Goal: Transaction & Acquisition: Purchase product/service

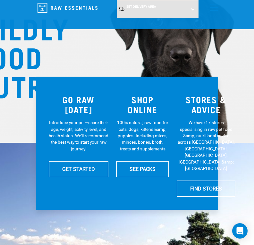
scroll to position [74, 0]
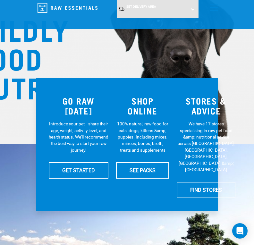
click at [217, 8] on link "menu" at bounding box center [213, 6] width 12 height 12
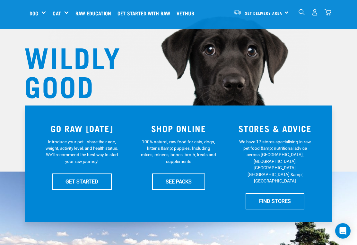
scroll to position [0, 0]
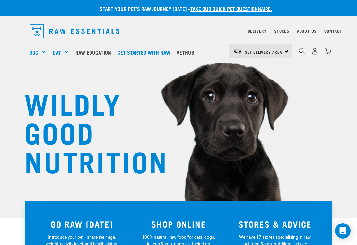
click at [0, 0] on div "Treats" at bounding box center [0, 0] width 0 height 0
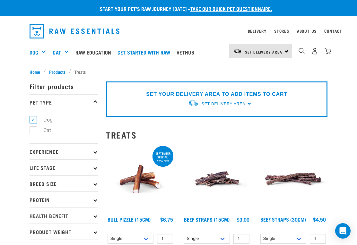
click at [314, 51] on img "dropdown navigation" at bounding box center [314, 51] width 7 height 7
click at [317, 50] on img "dropdown navigation" at bounding box center [314, 51] width 7 height 7
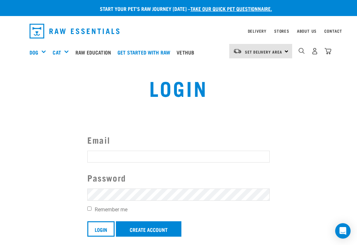
click at [105, 155] on input "Email" at bounding box center [178, 157] width 182 height 12
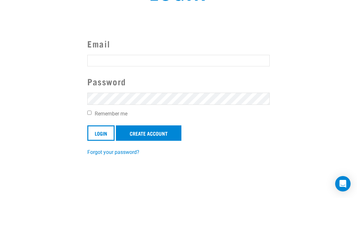
type input "L"
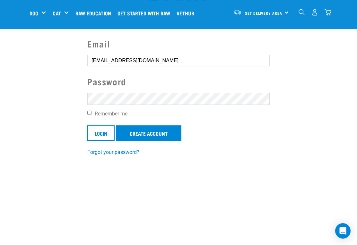
type input "laineyww@gmail.com"
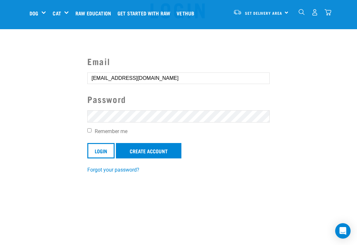
scroll to position [27, 0]
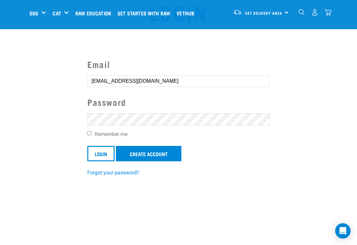
click at [97, 151] on input "Login" at bounding box center [100, 153] width 27 height 15
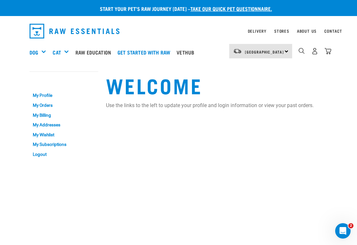
click at [0, 0] on div "Treats" at bounding box center [0, 0] width 0 height 0
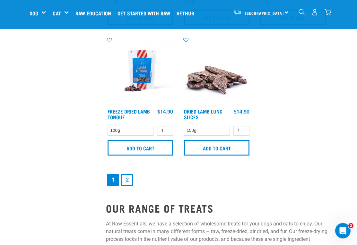
scroll to position [1319, 0]
click at [130, 183] on link "2" at bounding box center [127, 180] width 12 height 12
click at [129, 174] on link "2" at bounding box center [127, 180] width 12 height 12
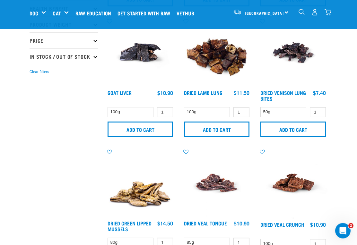
scroll to position [159, 0]
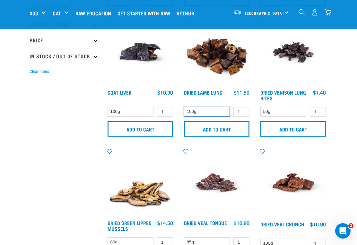
click at [201, 108] on select "100g" at bounding box center [207, 112] width 46 height 10
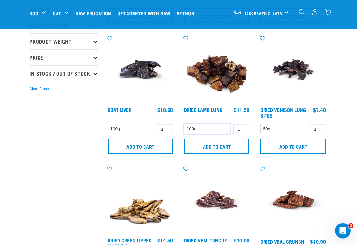
scroll to position [142, 0]
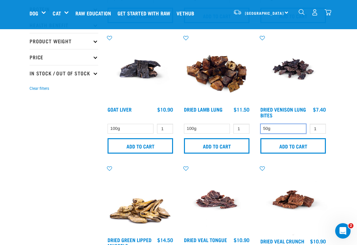
click at [288, 124] on select "50g" at bounding box center [283, 129] width 46 height 10
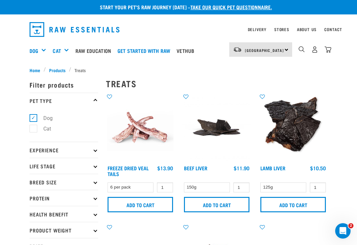
scroll to position [0, 0]
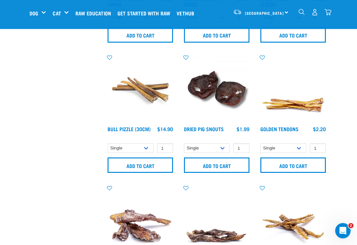
scroll to position [253, 0]
click at [296, 147] on select "Single 10 per pack 25 per pack" at bounding box center [283, 148] width 46 height 10
select select "682012"
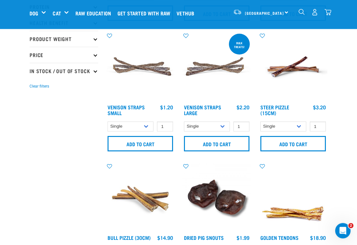
scroll to position [144, 0]
click at [147, 126] on select "Single 10 per pack 25 per pack" at bounding box center [131, 127] width 46 height 10
select select "699401"
click at [142, 144] on input "Add to cart" at bounding box center [140, 143] width 65 height 15
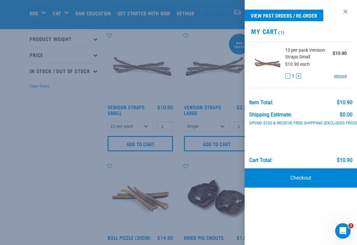
click at [53, 168] on div at bounding box center [178, 122] width 357 height 245
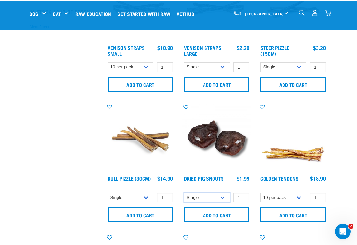
click at [209, 197] on select "Single 10 per pack 25 per pack" at bounding box center [207, 197] width 46 height 10
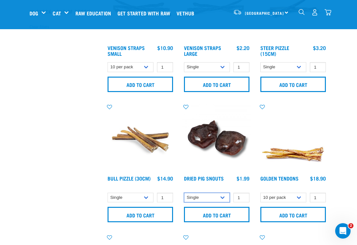
select select "443097"
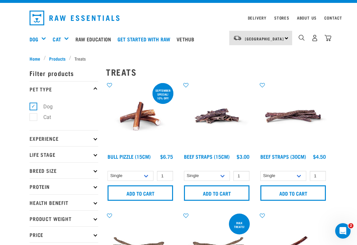
scroll to position [0, 0]
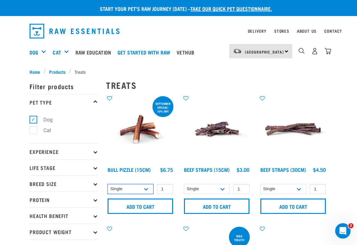
click at [144, 187] on select "Single 10 per pack 25 per pack" at bounding box center [131, 189] width 46 height 10
select select "443099"
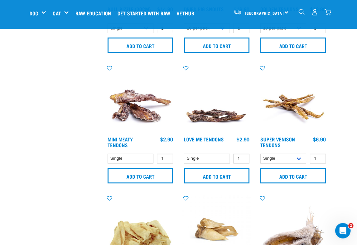
scroll to position [373, 0]
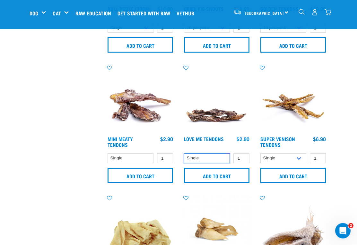
click at [202, 156] on select "Single" at bounding box center [207, 159] width 46 height 10
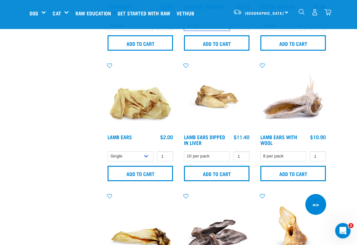
scroll to position [506, 0]
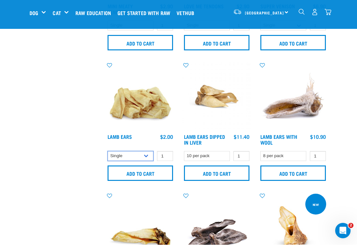
click at [147, 153] on select "Single 10 per pack 1kg" at bounding box center [131, 157] width 46 height 10
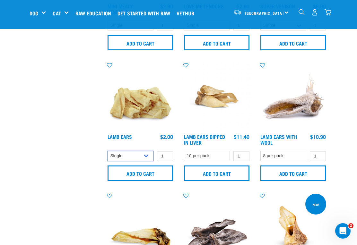
select select "800"
click at [144, 170] on input "Add to cart" at bounding box center [140, 173] width 65 height 15
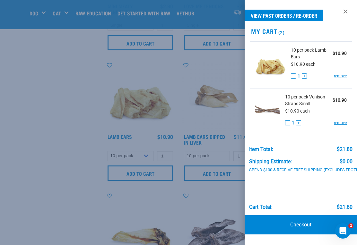
click at [60, 169] on div at bounding box center [178, 122] width 357 height 245
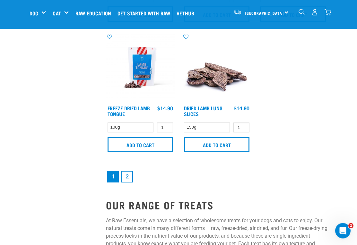
scroll to position [1323, 0]
click at [127, 179] on link "2" at bounding box center [127, 177] width 12 height 12
click at [129, 171] on link "2" at bounding box center [127, 177] width 12 height 12
click at [132, 171] on link "2" at bounding box center [127, 177] width 12 height 12
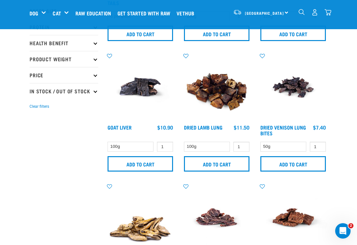
scroll to position [124, 0]
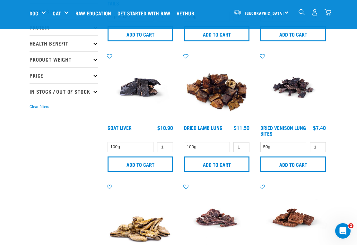
click at [216, 161] on input "Add to cart" at bounding box center [216, 164] width 65 height 15
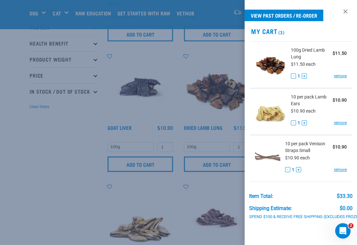
click at [271, 15] on link "View past orders / re-order" at bounding box center [284, 16] width 79 height 12
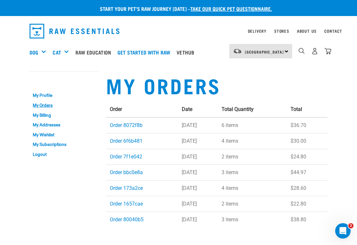
click at [129, 124] on link "Order 8072f8b" at bounding box center [126, 125] width 33 height 6
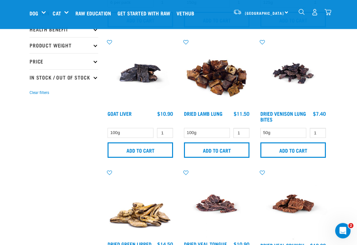
scroll to position [136, 0]
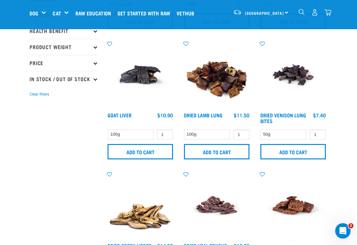
click at [211, 152] on input "Add to cart" at bounding box center [216, 151] width 65 height 15
click at [329, 13] on img "dropdown navigation" at bounding box center [328, 12] width 7 height 7
click at [333, 10] on nav "[GEOGRAPHIC_DATA] [GEOGRAPHIC_DATA] [GEOGRAPHIC_DATA] Dog Shop All Dog Rolls Cat" at bounding box center [178, 13] width 357 height 26
click at [329, 11] on img "dropdown navigation" at bounding box center [328, 12] width 7 height 7
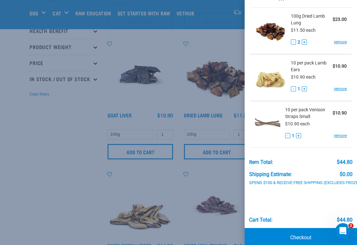
scroll to position [34, 0]
click at [291, 241] on link "Checkout" at bounding box center [301, 238] width 112 height 19
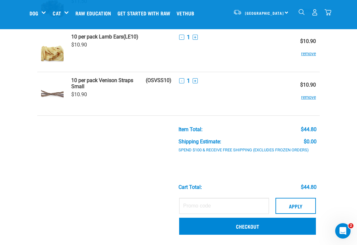
scroll to position [70, 0]
click at [244, 223] on link "Checkout" at bounding box center [247, 226] width 137 height 17
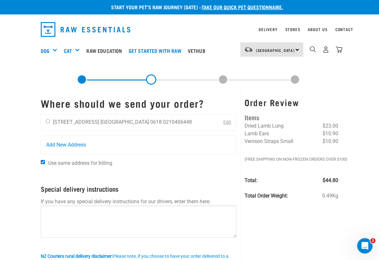
click at [48, 121] on input "radio" at bounding box center [48, 121] width 4 height 4
radio input "true"
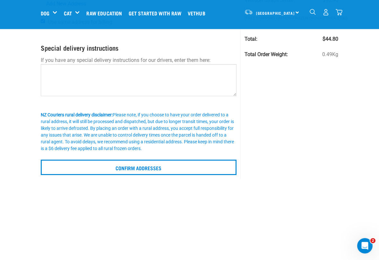
scroll to position [83, 0]
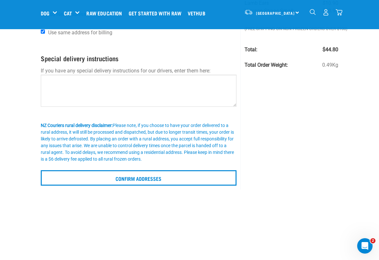
click at [152, 178] on input "Confirm addresses" at bounding box center [139, 177] width 196 height 15
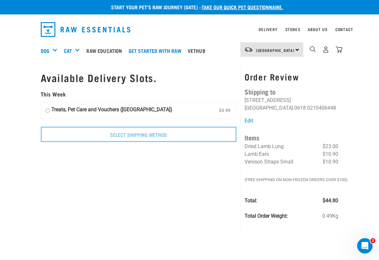
click at [48, 106] on input "Treats, Pet Care and Vouchers ([GEOGRAPHIC_DATA]) $4.99" at bounding box center [48, 111] width 4 height 10
radio input "true"
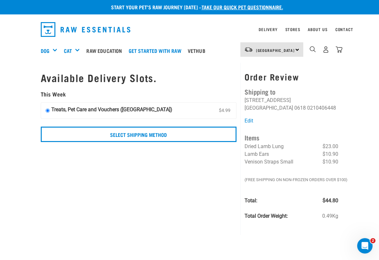
click at [143, 132] on input "Select Shipping Method" at bounding box center [139, 134] width 196 height 15
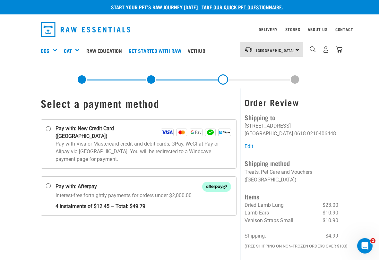
click at [52, 126] on label "Pay with: New Credit Card ([GEOGRAPHIC_DATA])" at bounding box center [139, 143] width 196 height 49
click at [51, 126] on input "Pay with: New Credit Card ([GEOGRAPHIC_DATA])" at bounding box center [48, 128] width 5 height 5
radio input "true"
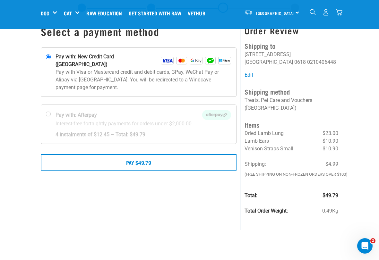
scroll to position [24, 0]
click at [131, 155] on button "Pay $49.79" at bounding box center [139, 162] width 196 height 16
